Goal: Task Accomplishment & Management: Manage account settings

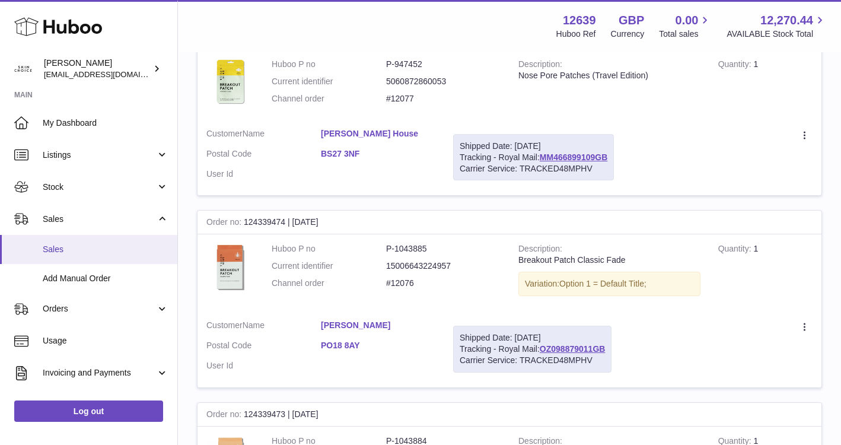
click at [104, 248] on span "Sales" at bounding box center [106, 249] width 126 height 11
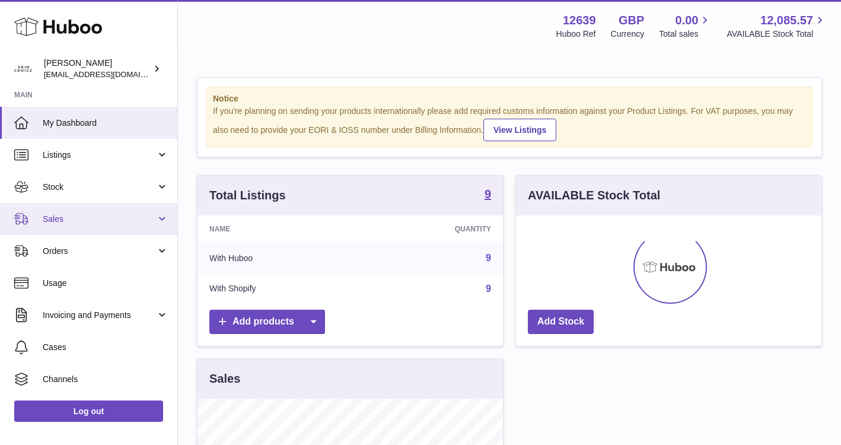
scroll to position [185, 305]
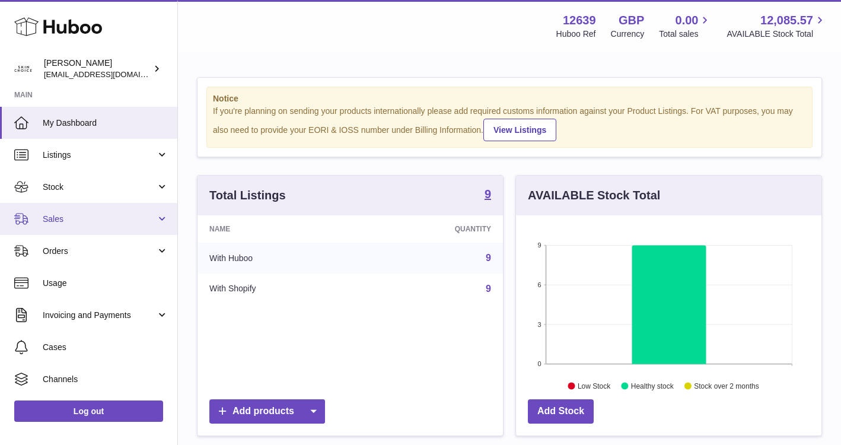
click at [111, 217] on span "Sales" at bounding box center [99, 218] width 113 height 11
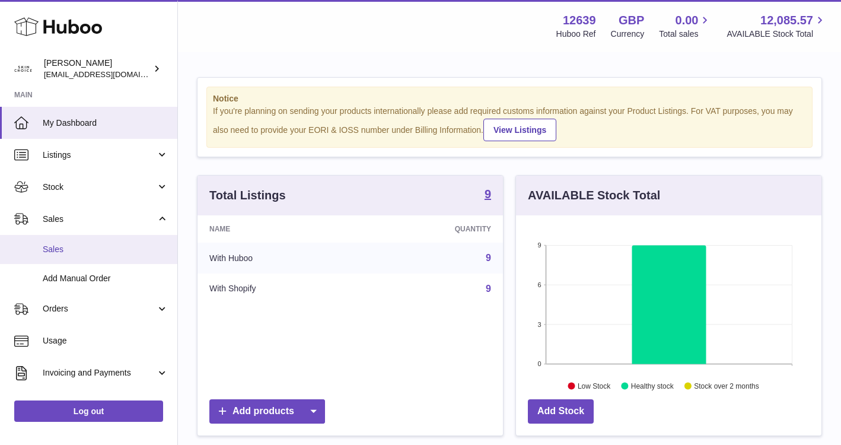
click at [106, 250] on span "Sales" at bounding box center [106, 249] width 126 height 11
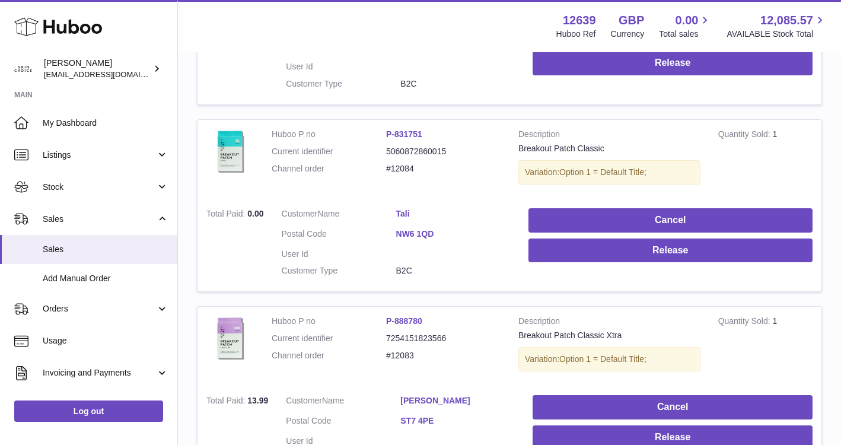
scroll to position [359, 0]
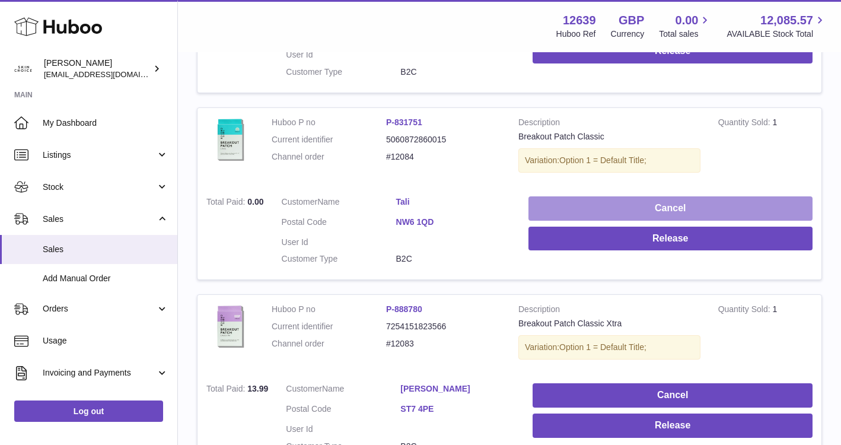
click at [540, 209] on button "Cancel" at bounding box center [670, 208] width 284 height 24
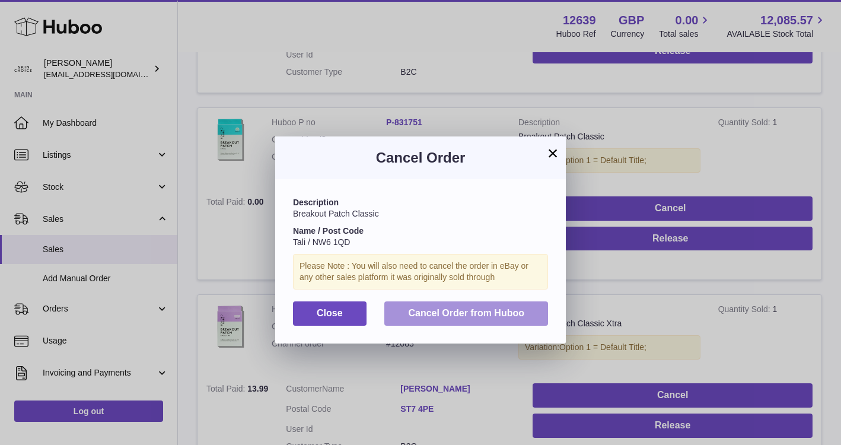
click at [480, 317] on span "Cancel Order from Huboo" at bounding box center [466, 313] width 116 height 10
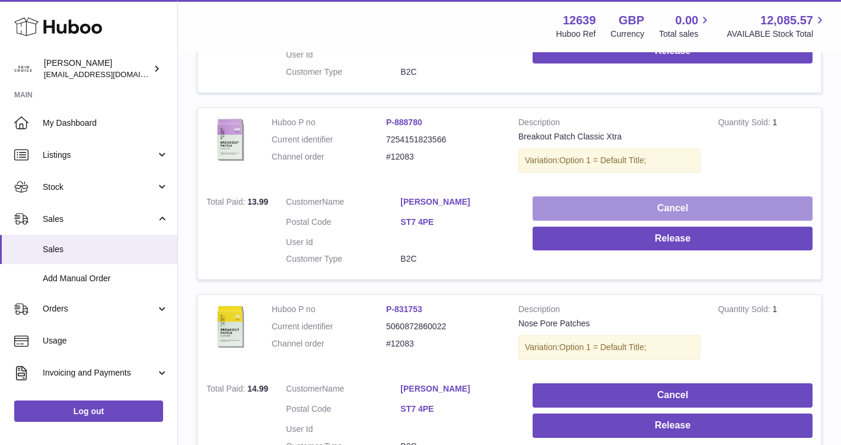
click at [589, 199] on button "Cancel" at bounding box center [672, 208] width 280 height 24
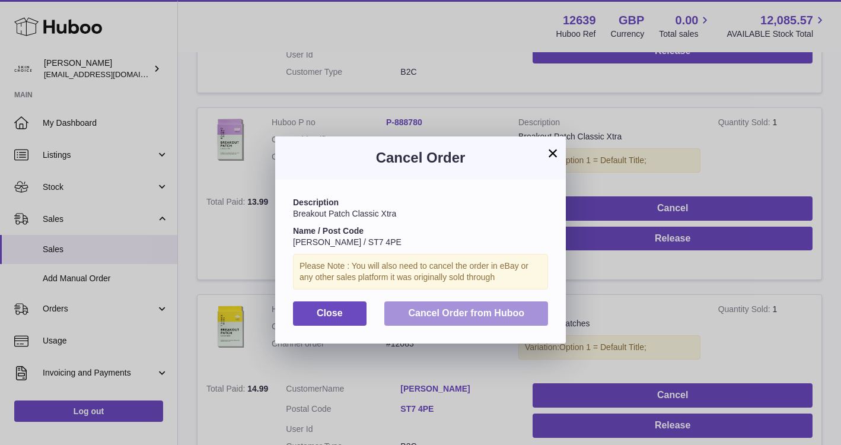
click at [510, 314] on span "Cancel Order from Huboo" at bounding box center [466, 313] width 116 height 10
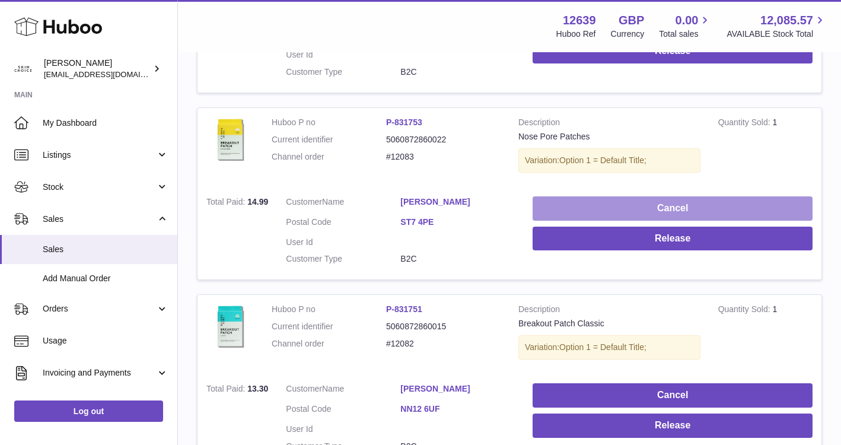
click at [547, 209] on button "Cancel" at bounding box center [672, 208] width 280 height 24
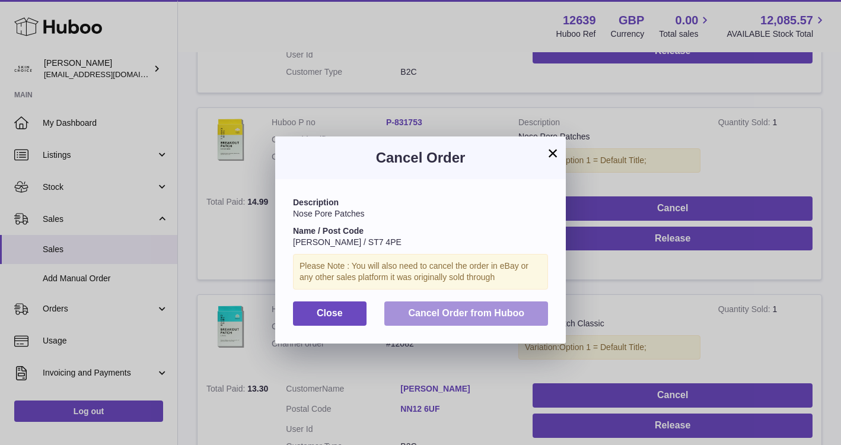
click at [499, 308] on span "Cancel Order from Huboo" at bounding box center [466, 313] width 116 height 10
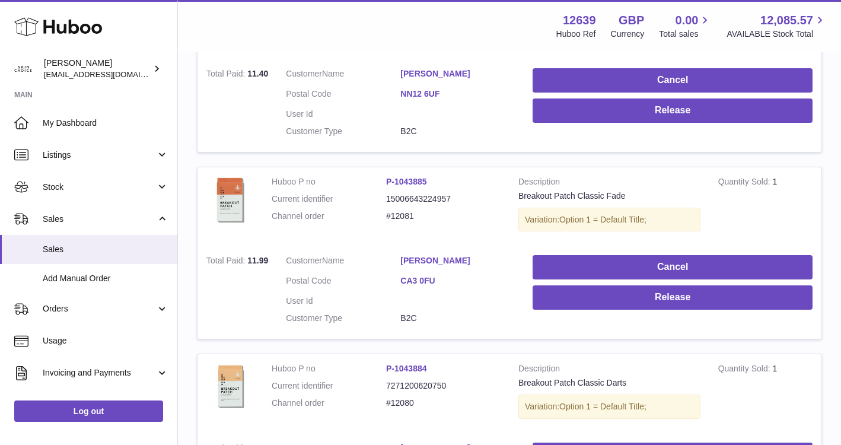
scroll to position [926, 0]
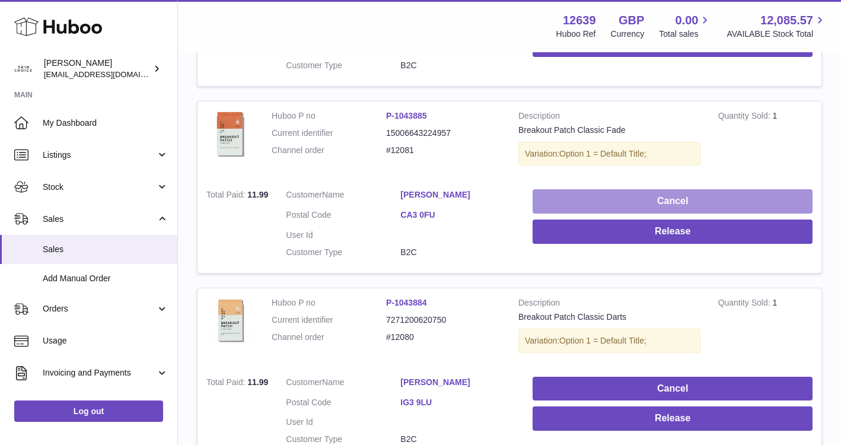
click at [637, 204] on button "Cancel" at bounding box center [672, 201] width 280 height 24
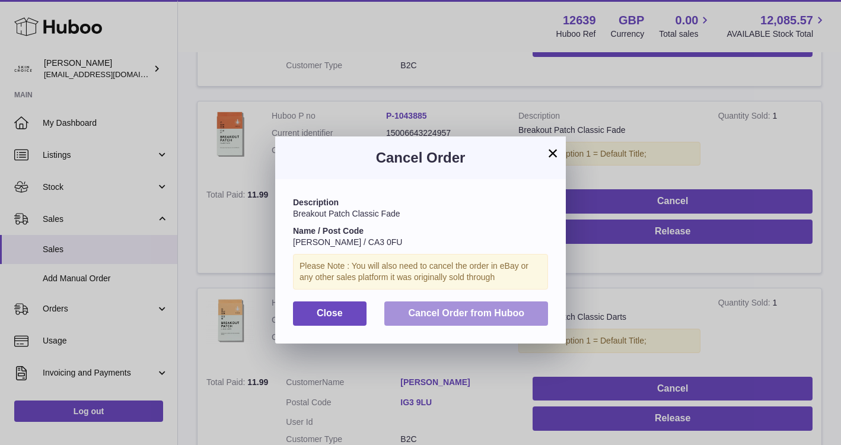
click at [532, 324] on button "Cancel Order from Huboo" at bounding box center [466, 313] width 164 height 24
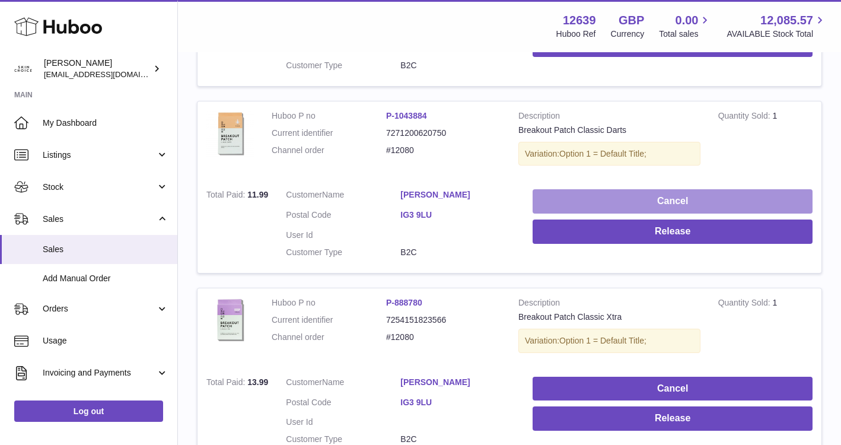
click at [654, 202] on button "Cancel" at bounding box center [672, 201] width 280 height 24
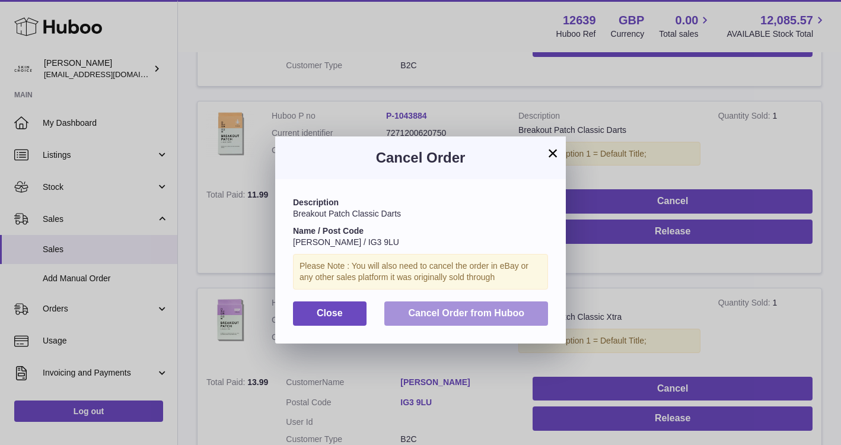
click at [531, 320] on button "Cancel Order from Huboo" at bounding box center [466, 313] width 164 height 24
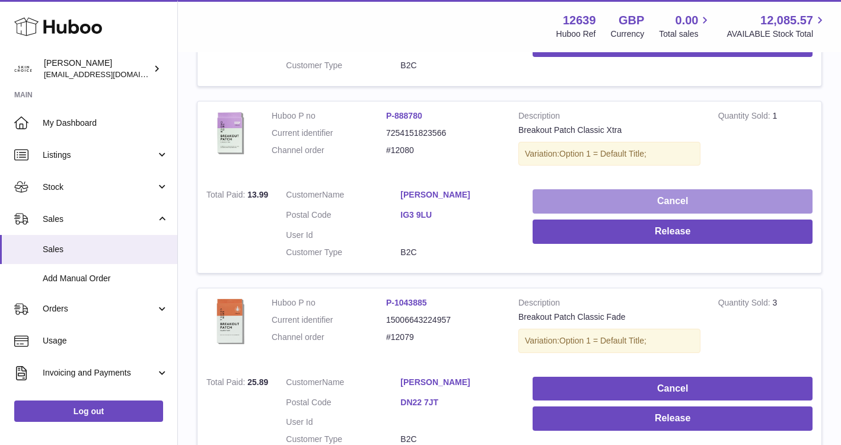
click at [570, 203] on button "Cancel" at bounding box center [672, 201] width 280 height 24
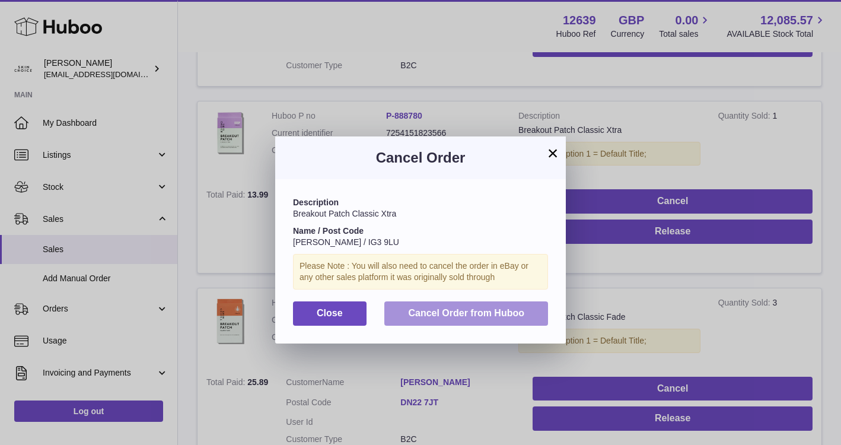
click at [535, 309] on button "Cancel Order from Huboo" at bounding box center [466, 313] width 164 height 24
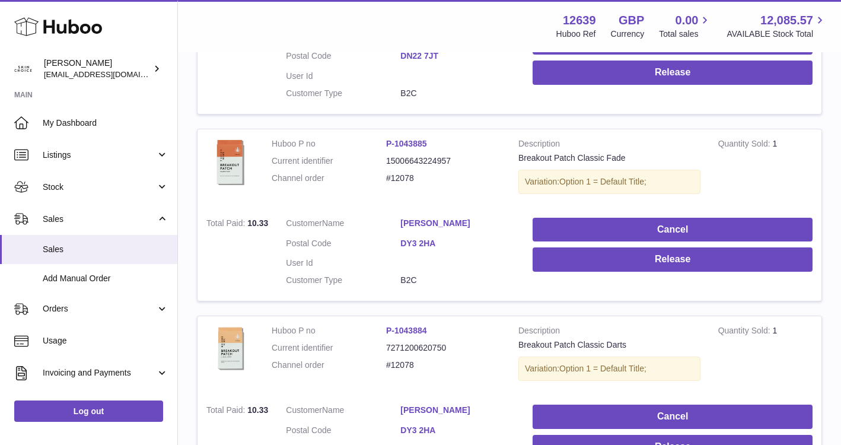
scroll to position [1076, 0]
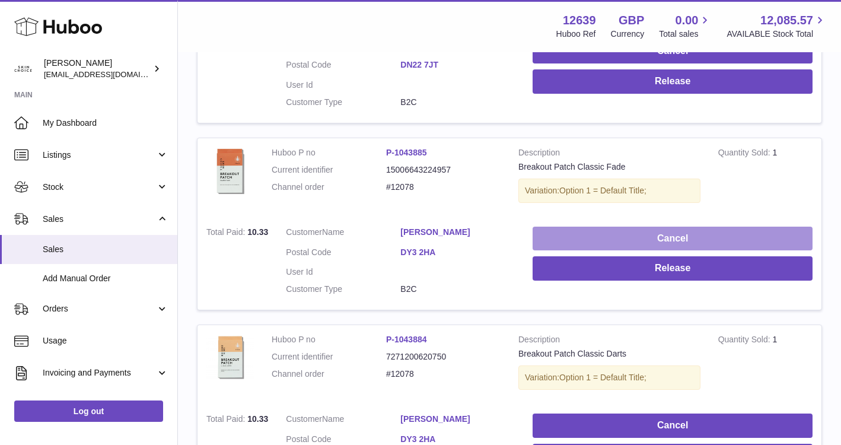
click at [629, 240] on button "Cancel" at bounding box center [672, 238] width 280 height 24
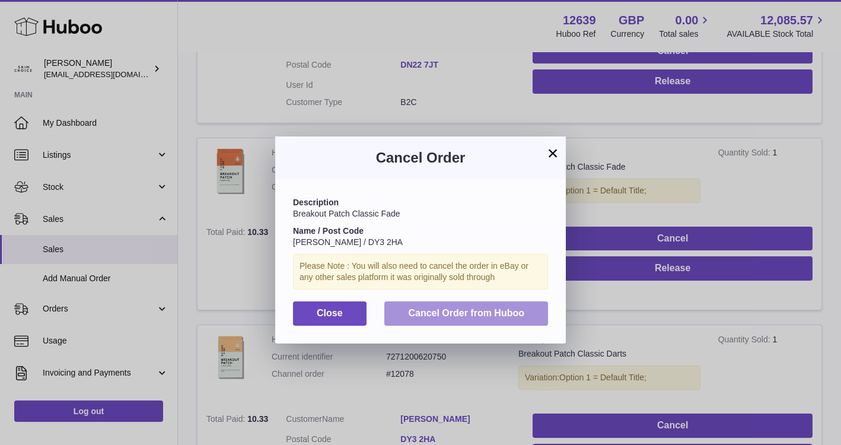
click at [541, 317] on button "Cancel Order from Huboo" at bounding box center [466, 313] width 164 height 24
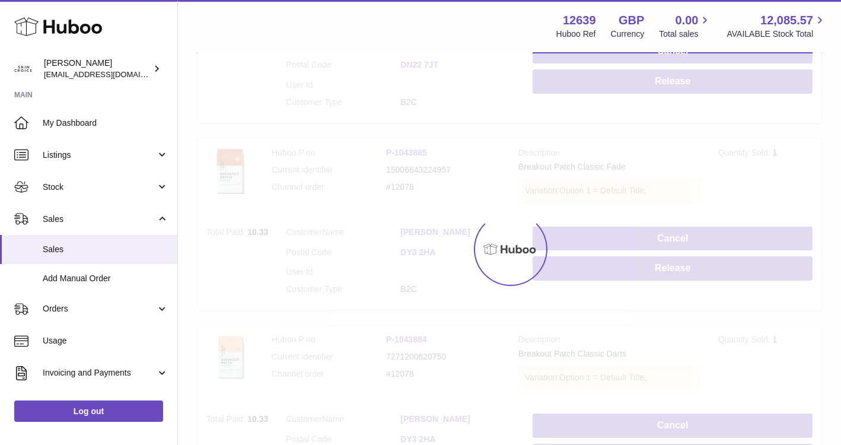
scroll to position [1049, 0]
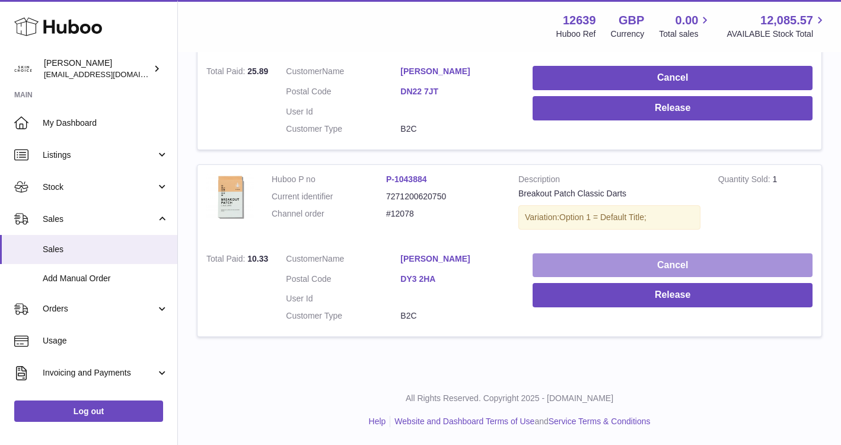
click at [561, 261] on button "Cancel" at bounding box center [672, 265] width 280 height 24
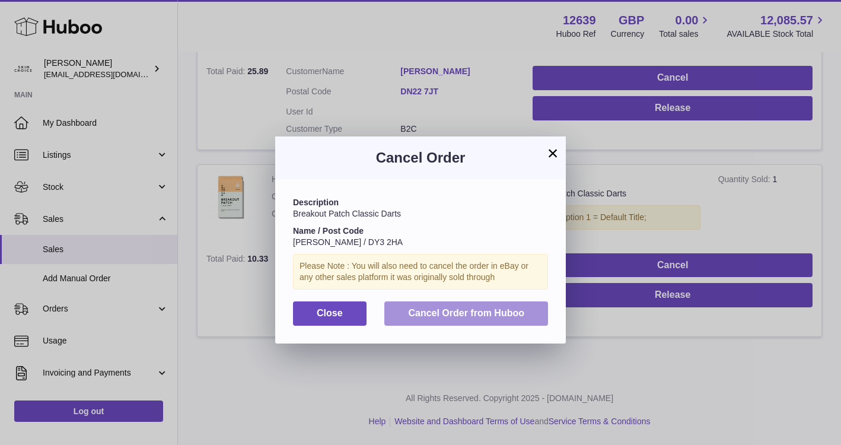
click at [533, 317] on button "Cancel Order from Huboo" at bounding box center [466, 313] width 164 height 24
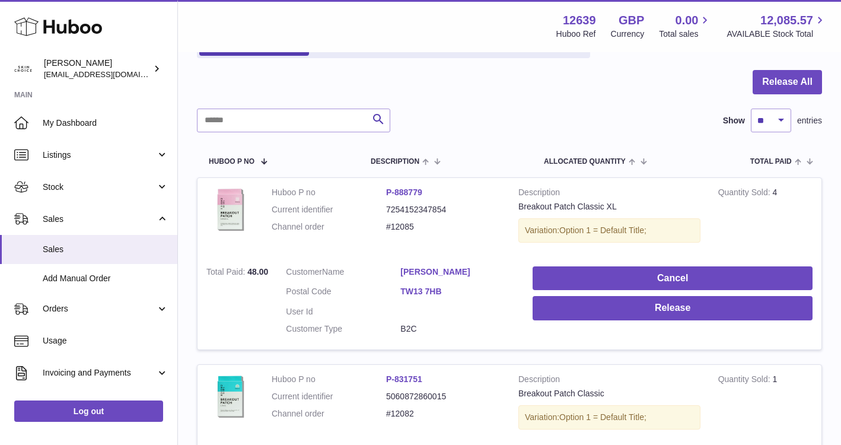
scroll to position [0, 0]
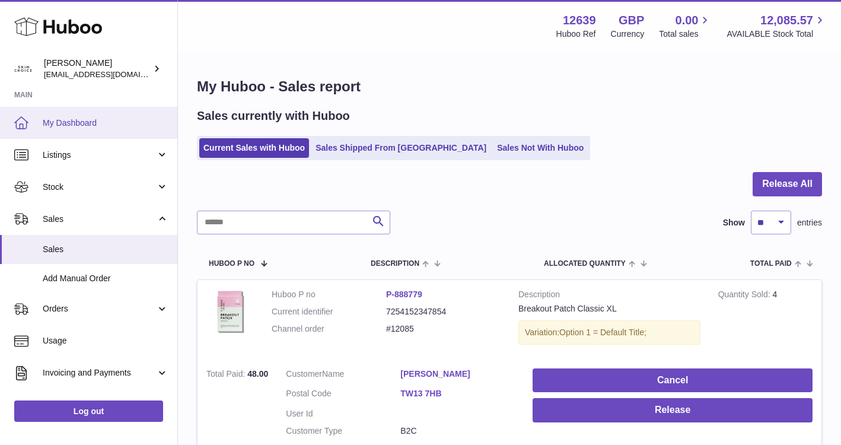
click at [103, 111] on link "My Dashboard" at bounding box center [88, 123] width 177 height 32
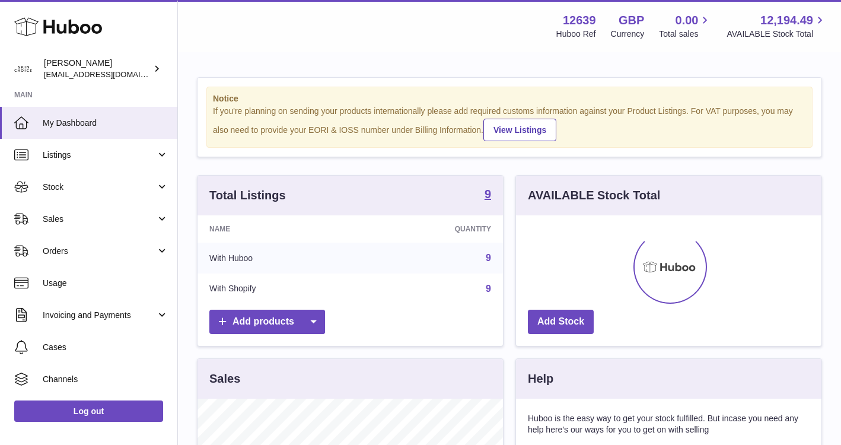
scroll to position [185, 305]
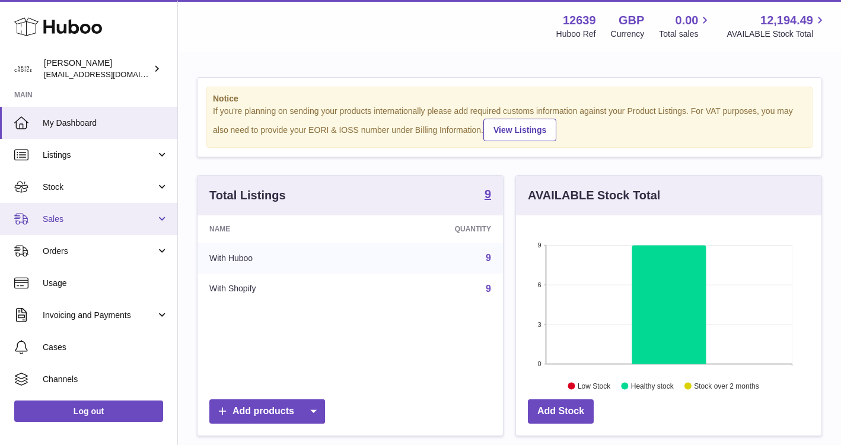
click at [120, 212] on link "Sales" at bounding box center [88, 219] width 177 height 32
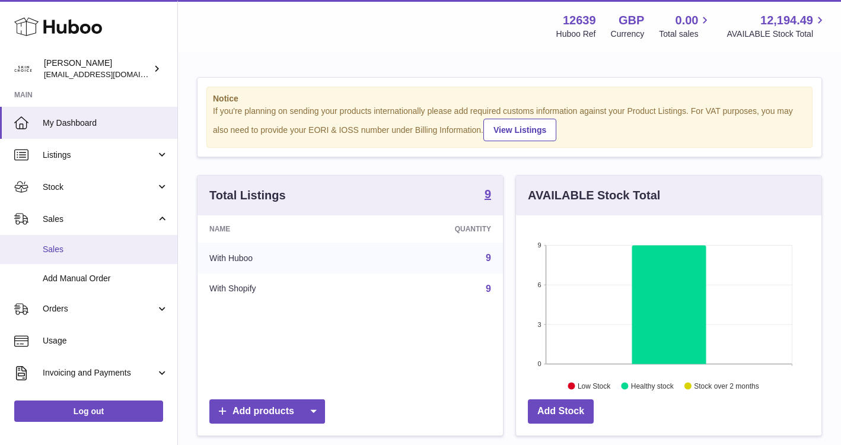
click at [120, 259] on link "Sales" at bounding box center [88, 249] width 177 height 29
